Goal: Information Seeking & Learning: Understand process/instructions

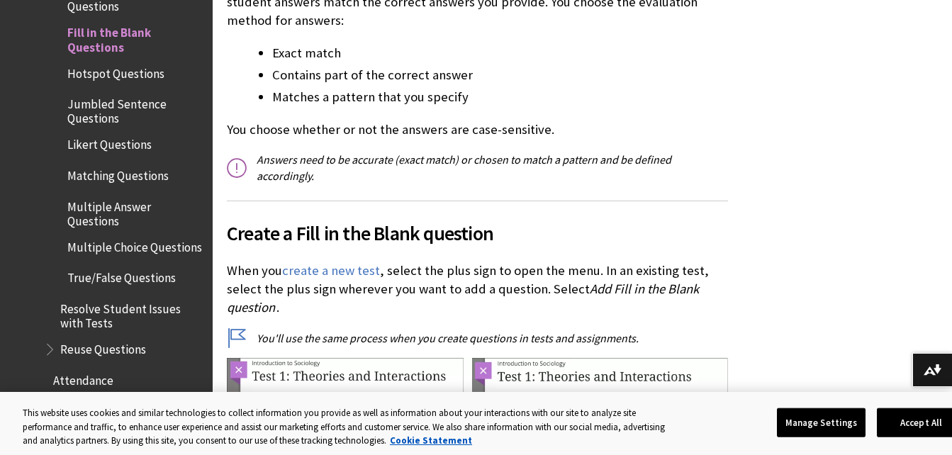
scroll to position [767, 0]
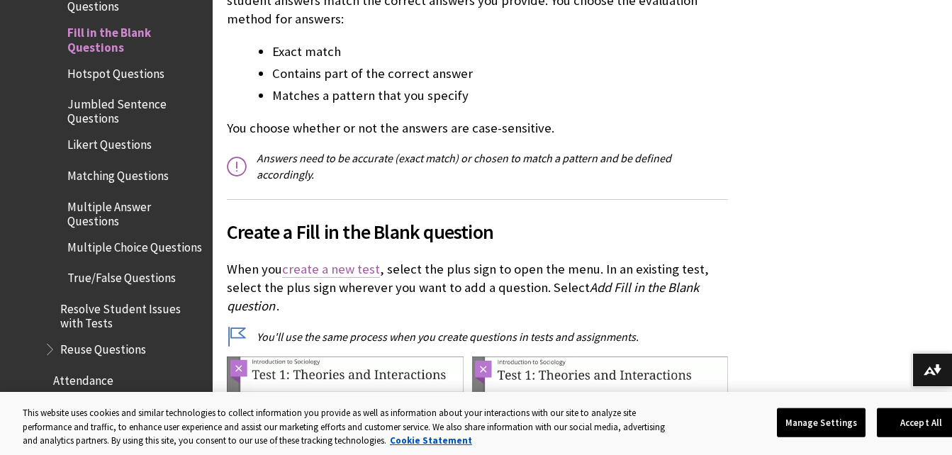
click at [356, 276] on link "create a new test" at bounding box center [331, 269] width 98 height 17
click at [370, 269] on link "create a new test" at bounding box center [331, 269] width 98 height 17
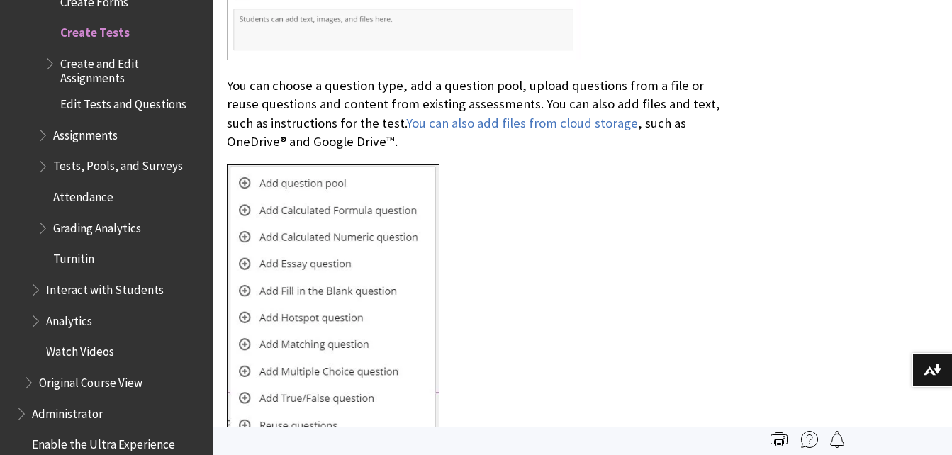
scroll to position [2668, 0]
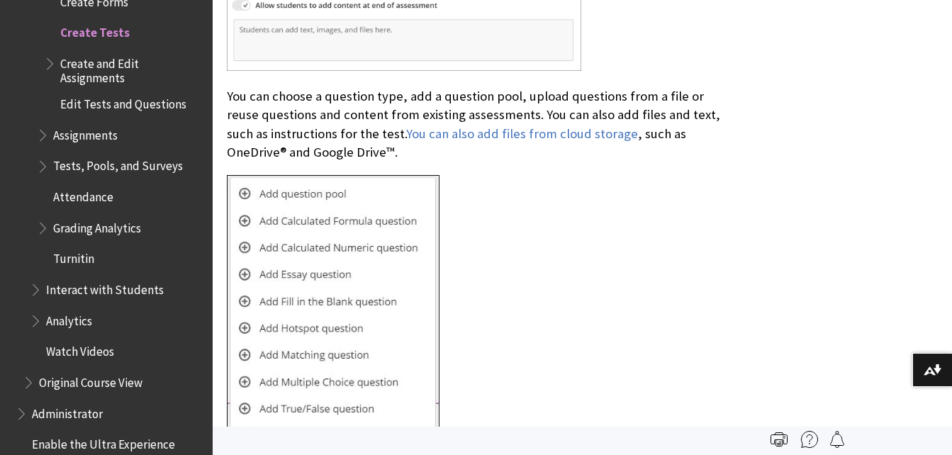
click at [300, 181] on img at bounding box center [333, 383] width 213 height 416
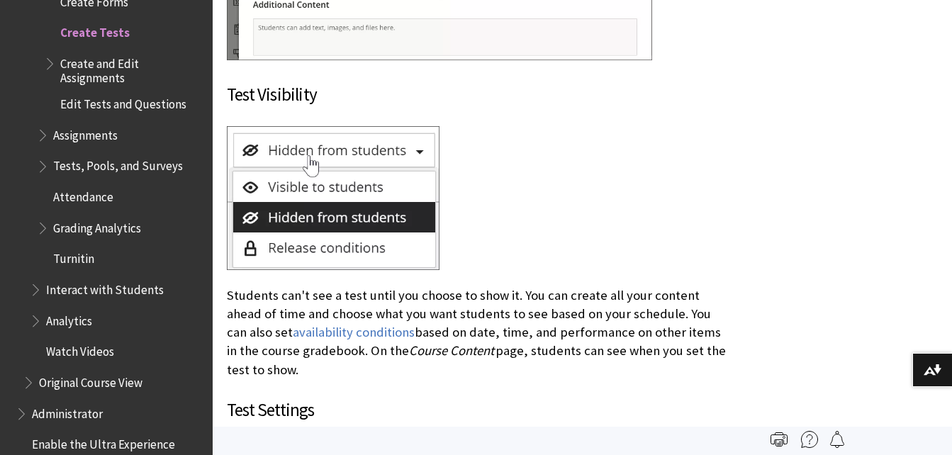
scroll to position [3766, 0]
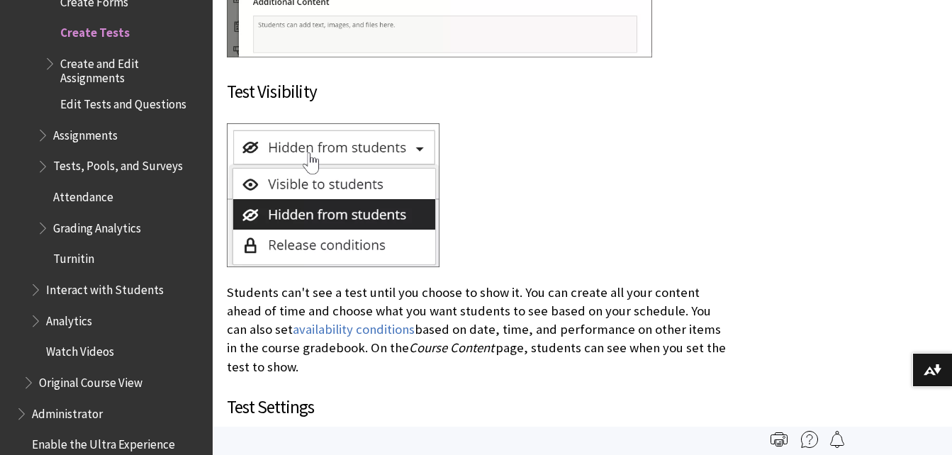
click at [305, 146] on img at bounding box center [333, 195] width 213 height 144
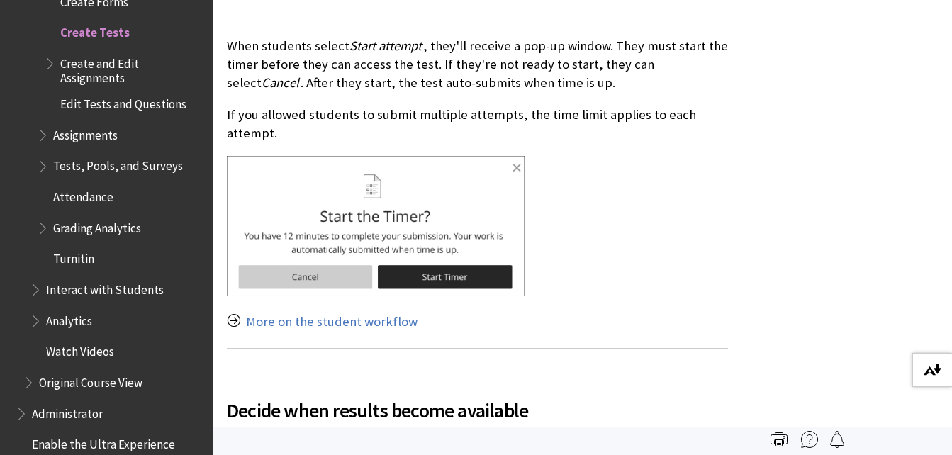
click at [925, 381] on button "Download alternative formats ..." at bounding box center [932, 370] width 40 height 34
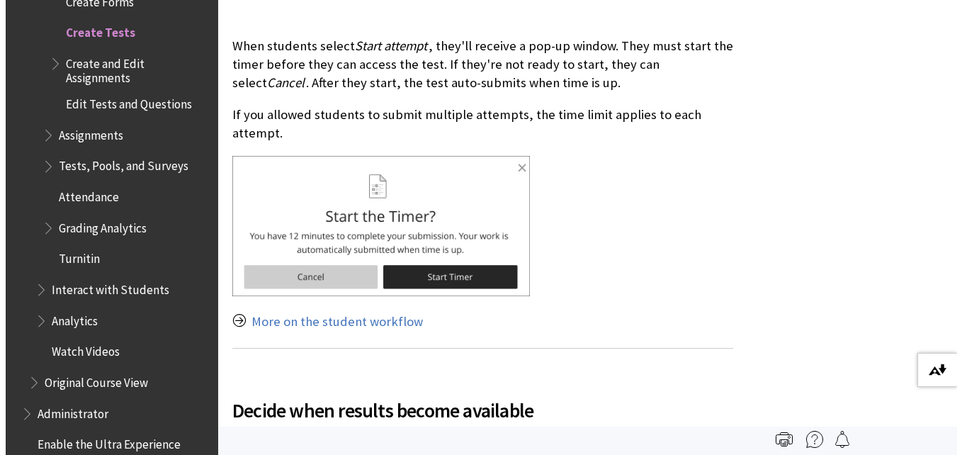
scroll to position [19457, 0]
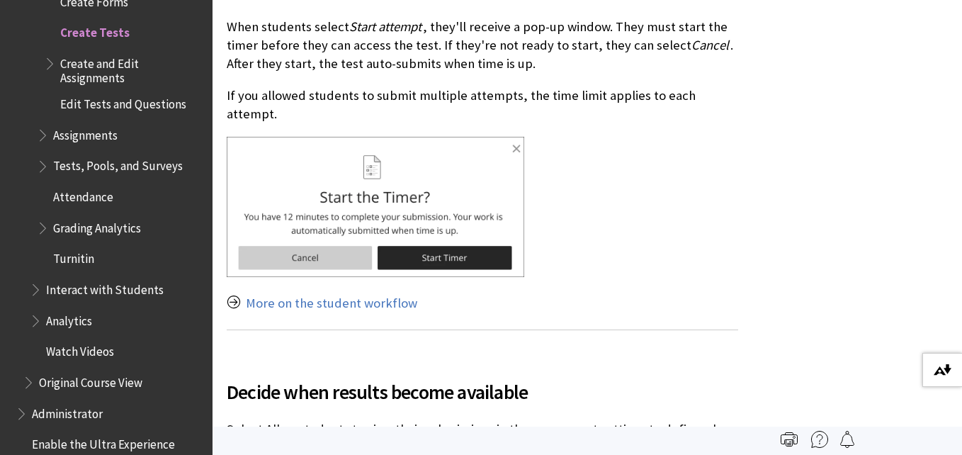
click at [938, 378] on button "Download alternative formats ..." at bounding box center [942, 370] width 40 height 34
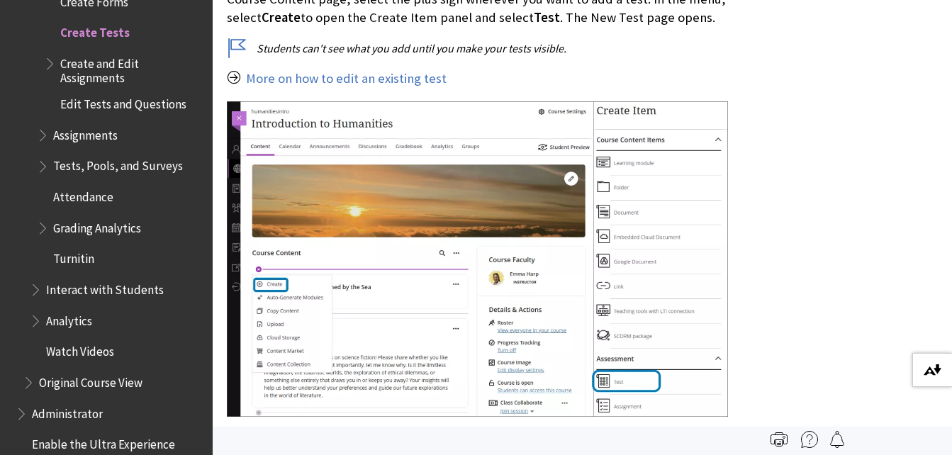
scroll to position [0, 0]
